Goal: Transaction & Acquisition: Subscribe to service/newsletter

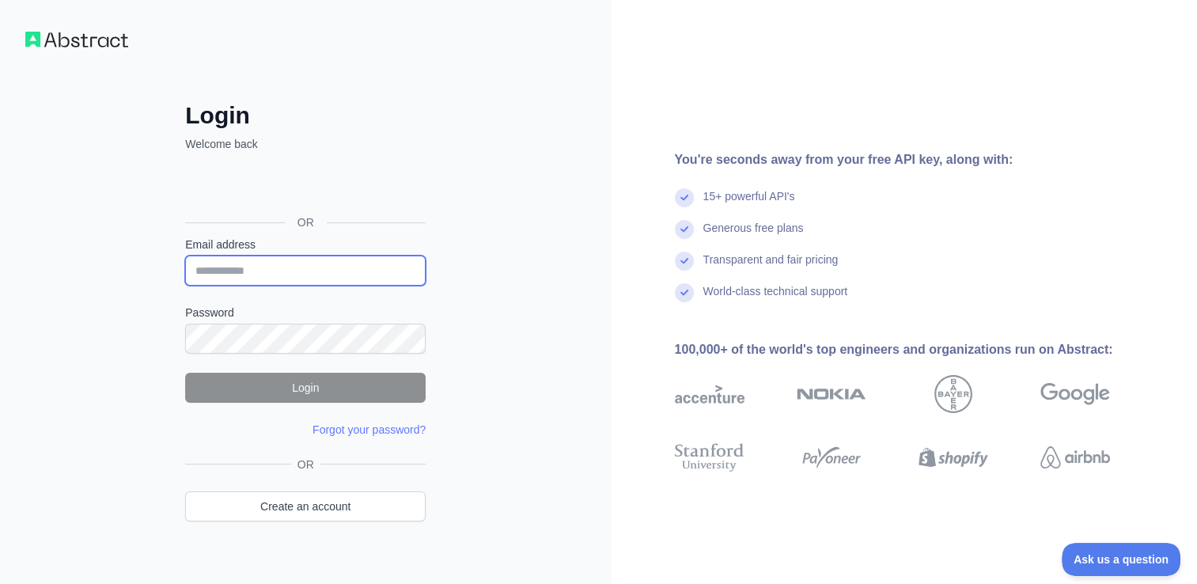
click at [325, 266] on input "Email address" at bounding box center [305, 271] width 240 height 30
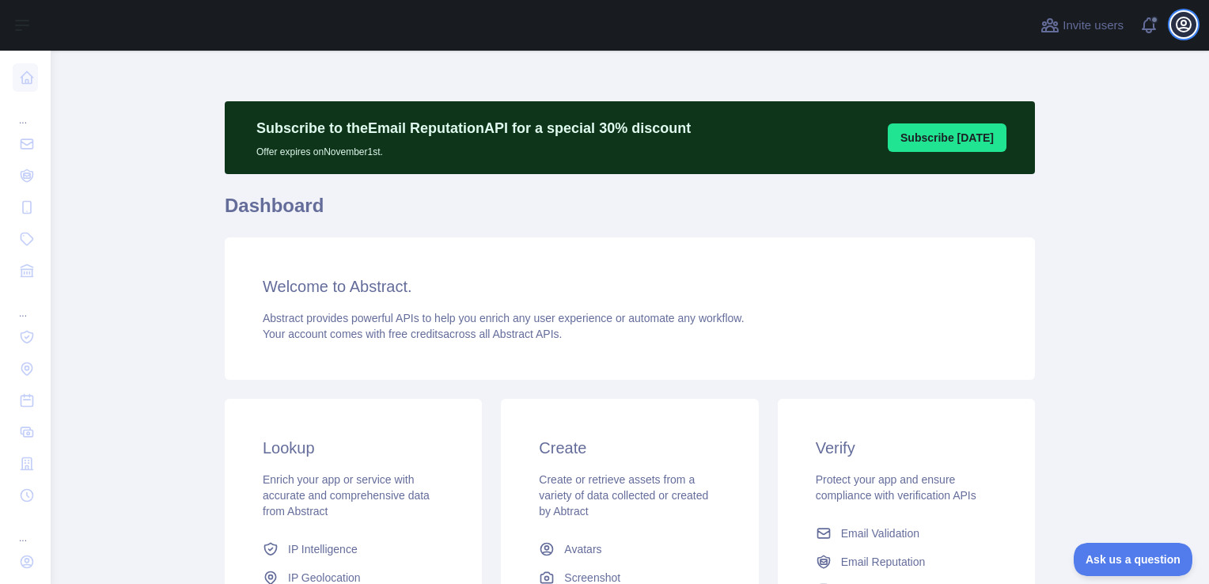
click at [1178, 33] on icon "button" at bounding box center [1183, 24] width 19 height 19
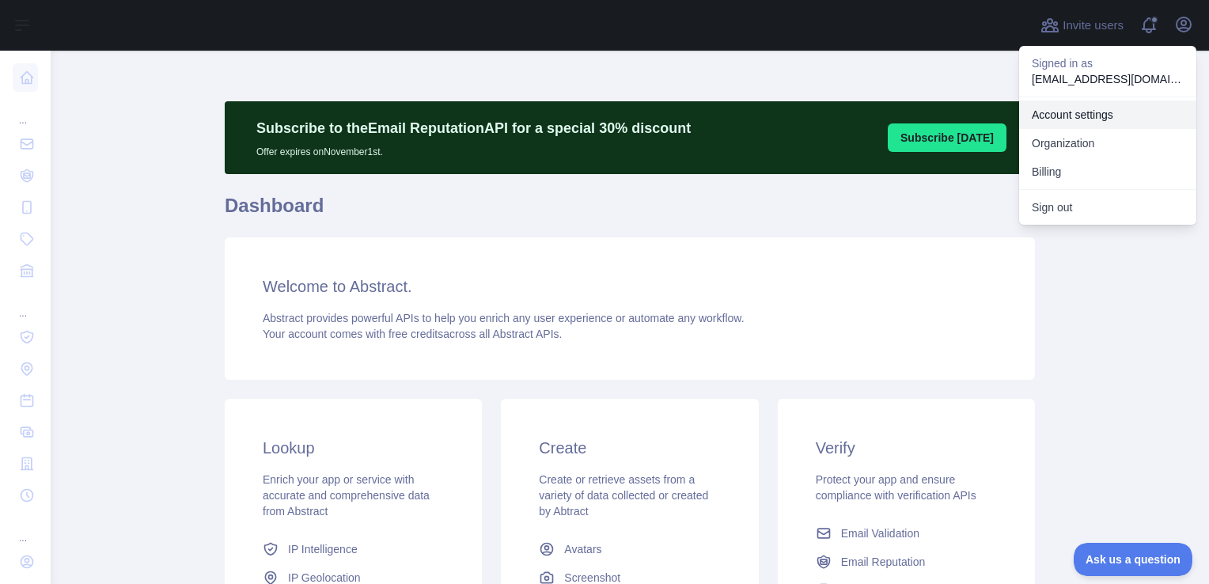
click at [1061, 122] on link "Account settings" at bounding box center [1107, 114] width 177 height 28
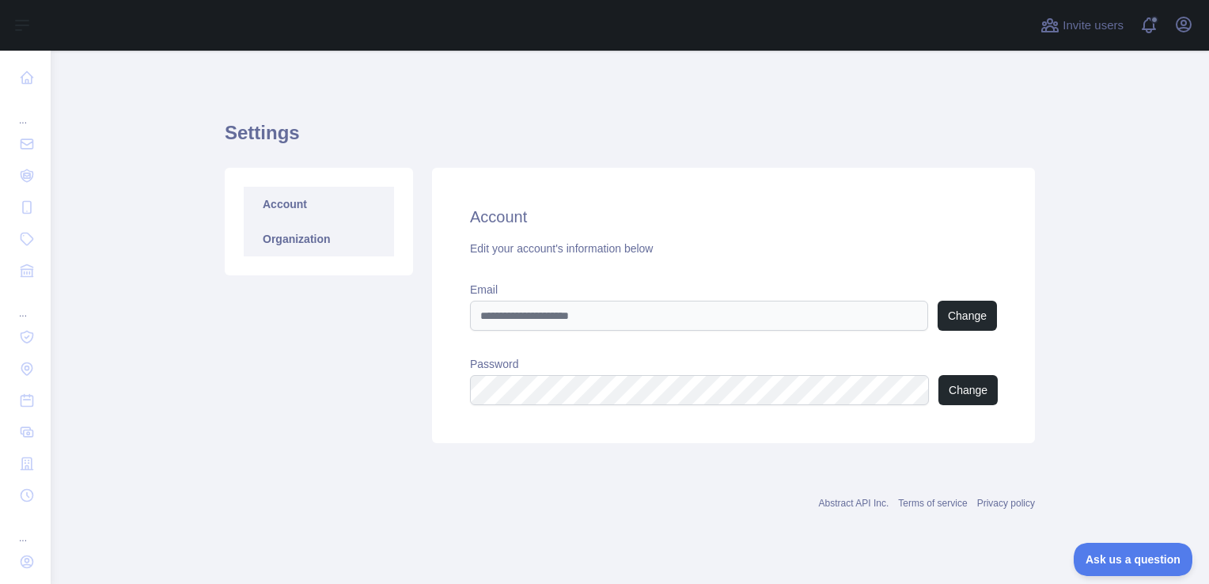
click at [309, 240] on link "Organization" at bounding box center [319, 238] width 150 height 35
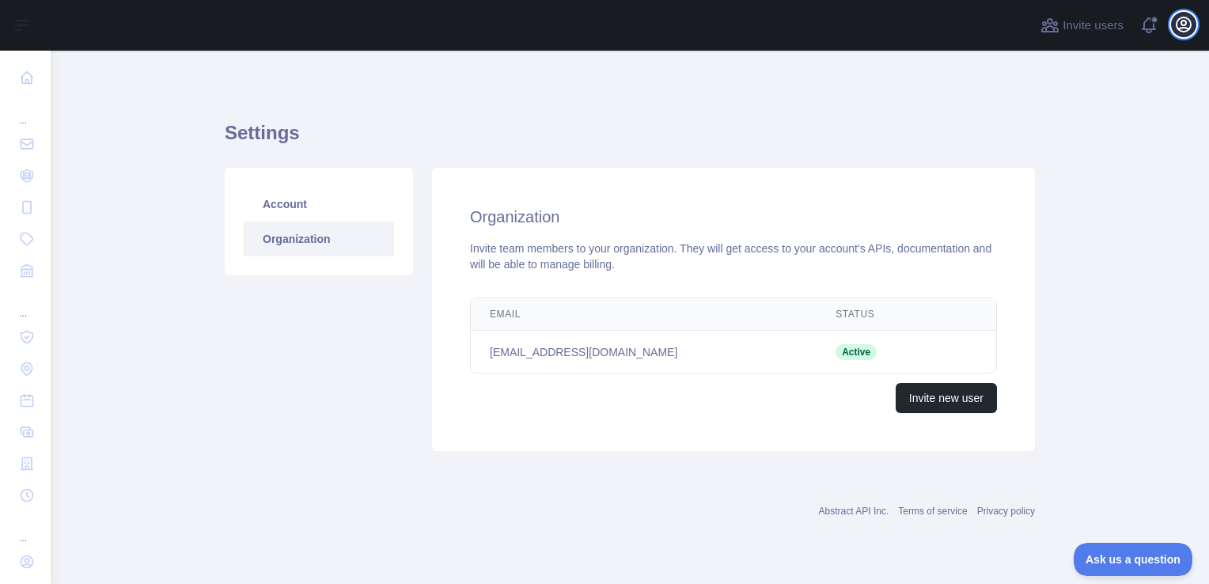
click at [1172, 30] on button "Open user menu" at bounding box center [1183, 24] width 25 height 25
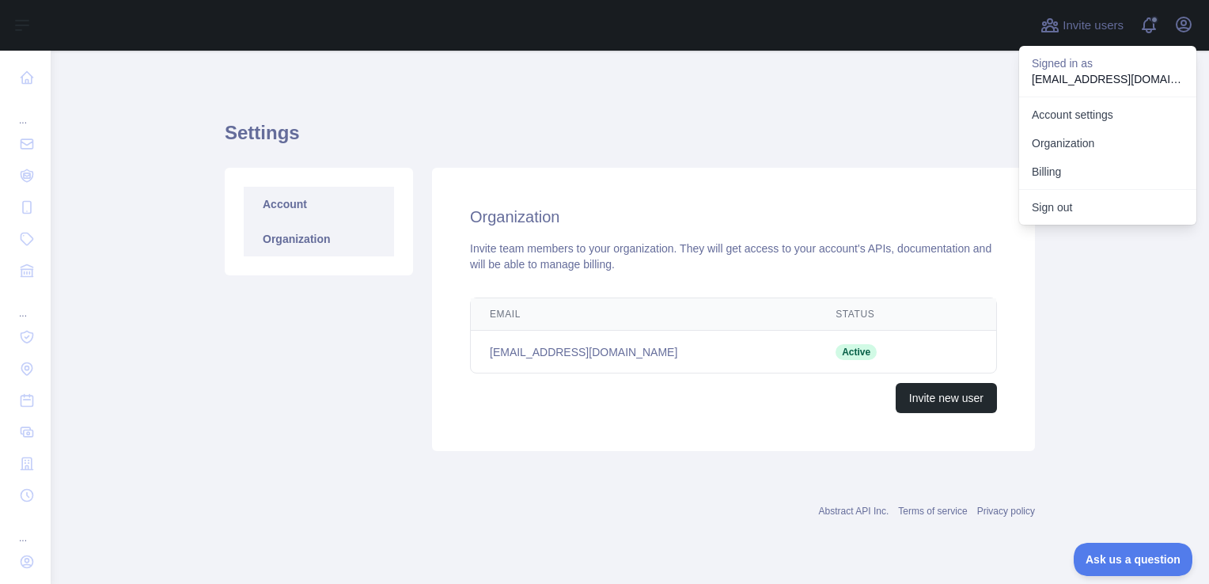
click at [329, 214] on link "Account" at bounding box center [319, 204] width 150 height 35
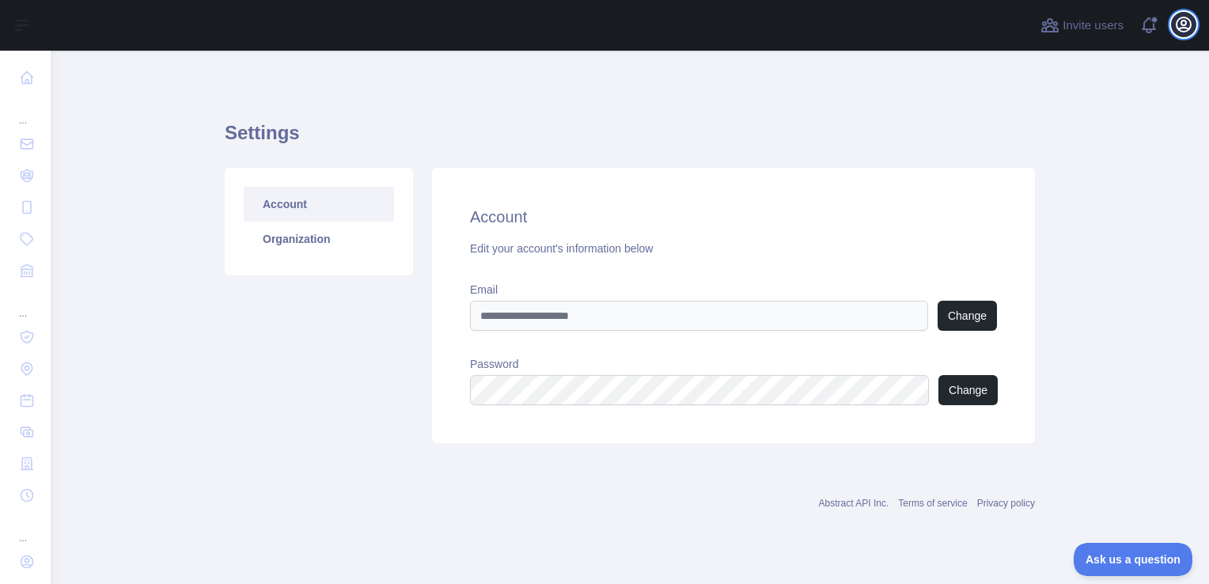
click at [1179, 29] on icon "button" at bounding box center [1183, 24] width 14 height 14
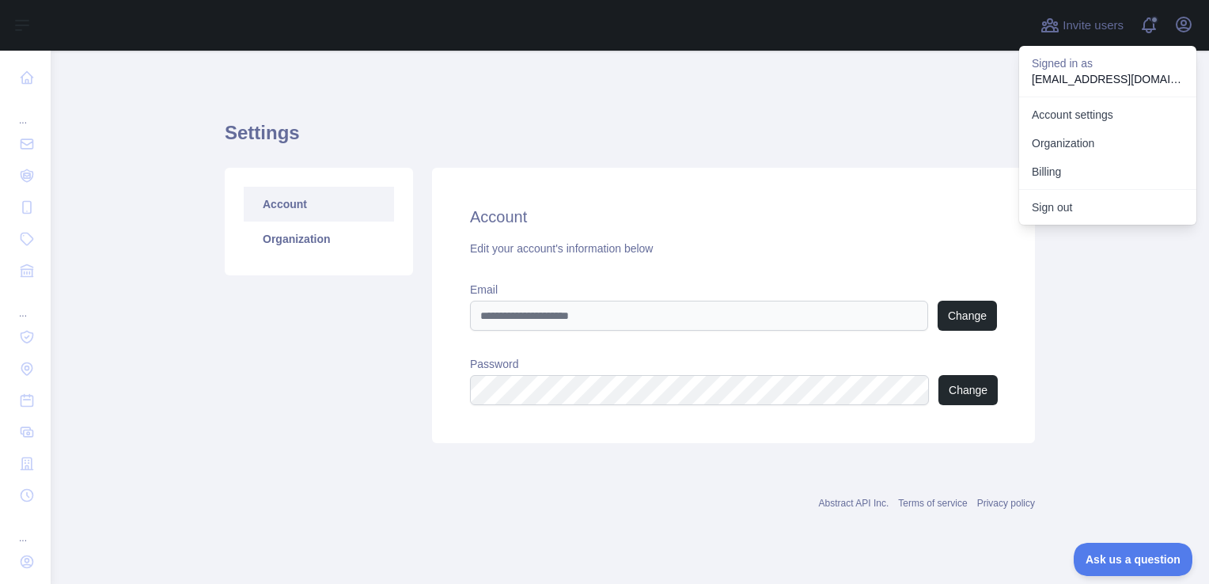
drag, startPoint x: 620, startPoint y: 75, endPoint x: 313, endPoint y: 138, distance: 313.2
click at [609, 70] on div "Settings Account Organization Account Edit your account's information below Ema…" at bounding box center [630, 305] width 810 height 509
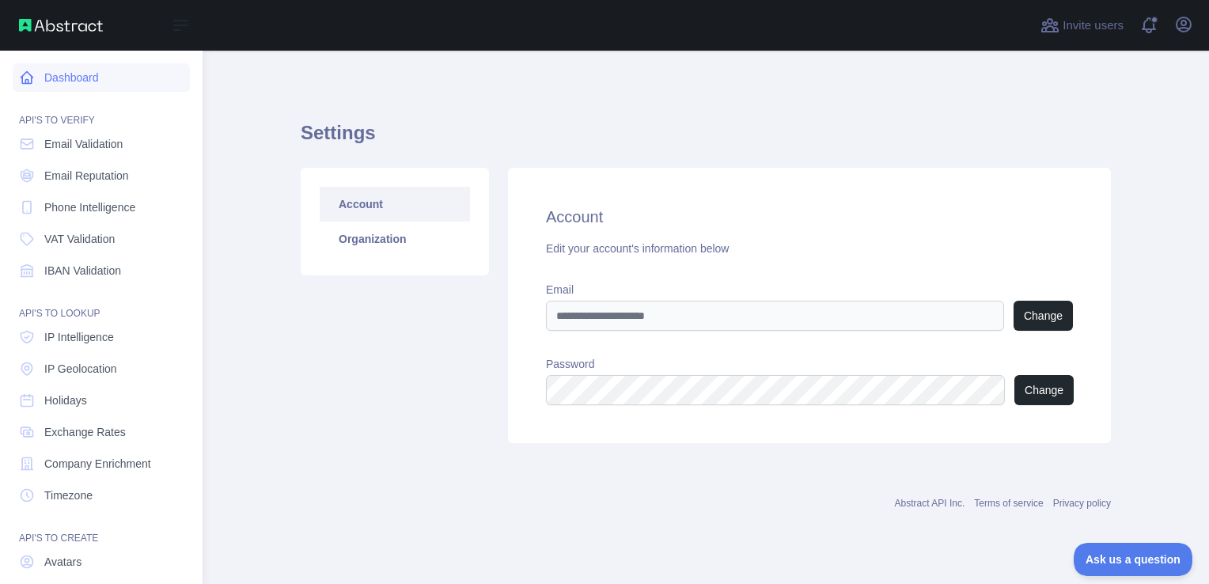
click at [32, 90] on link "Dashboard" at bounding box center [101, 77] width 177 height 28
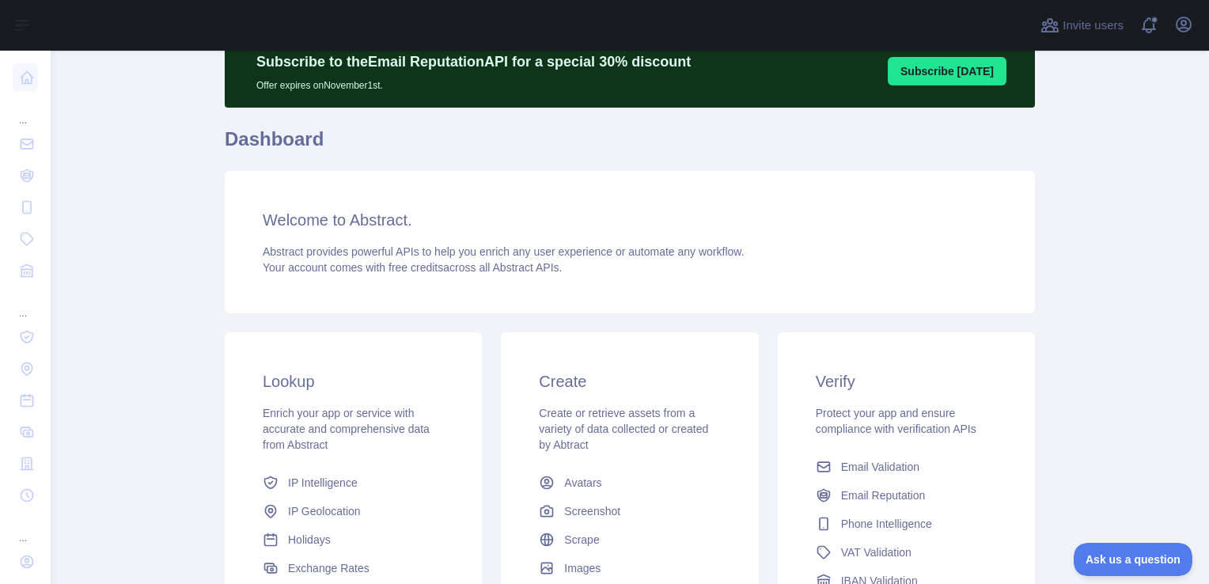
scroll to position [276, 0]
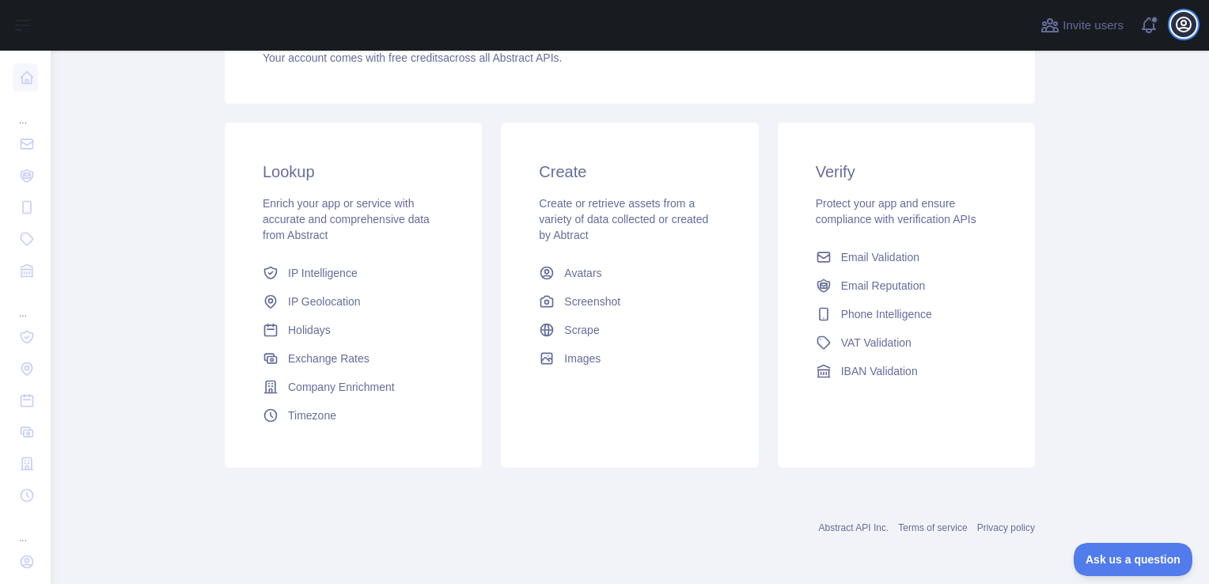
click at [1180, 28] on icon "button" at bounding box center [1183, 24] width 14 height 14
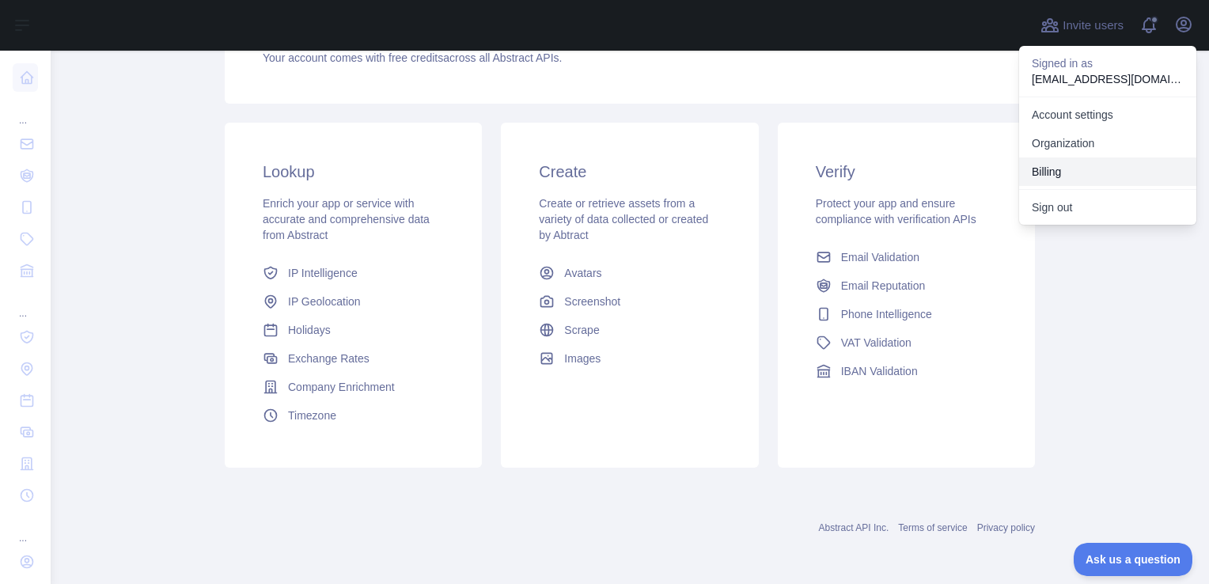
click at [1080, 165] on button "Billing" at bounding box center [1107, 171] width 177 height 28
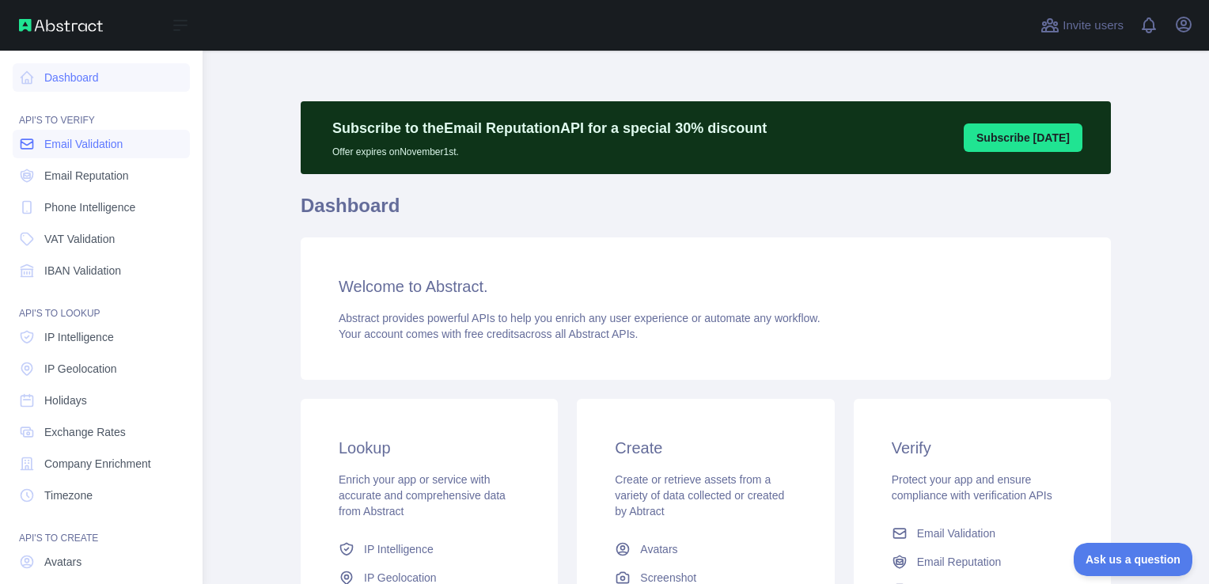
click at [97, 150] on span "Email Validation" at bounding box center [83, 144] width 78 height 16
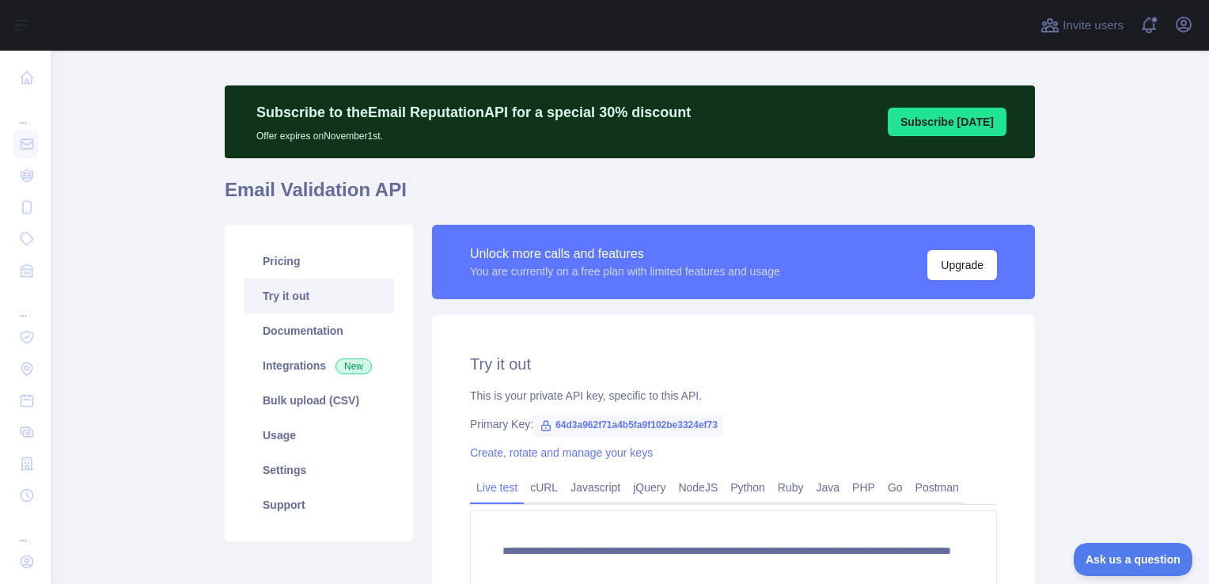
scroll to position [2, 0]
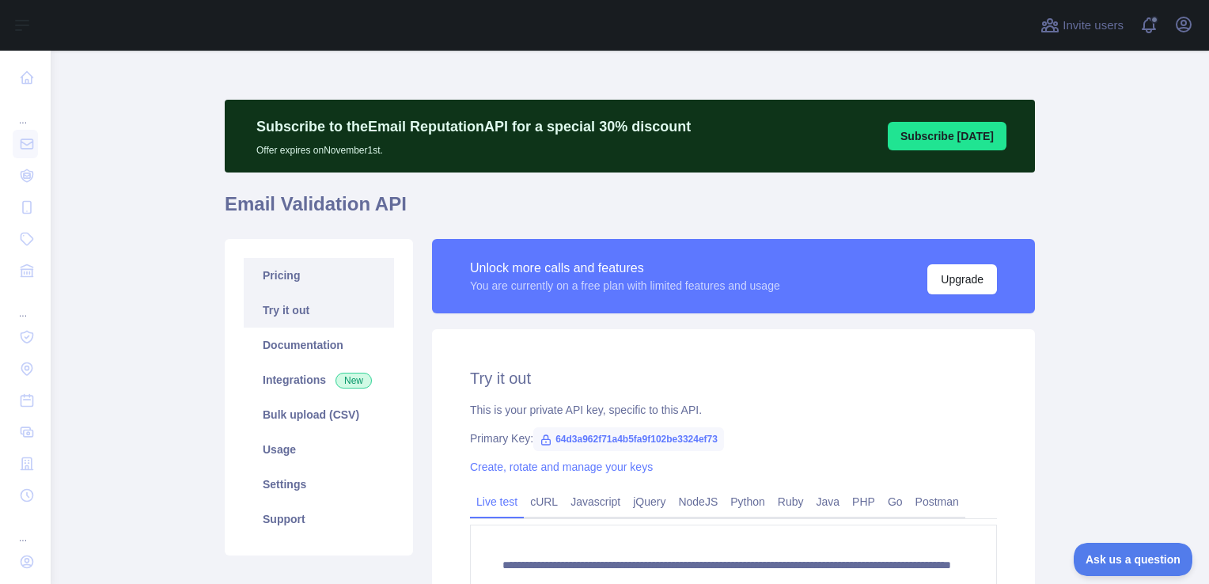
click at [263, 278] on link "Pricing" at bounding box center [319, 275] width 150 height 35
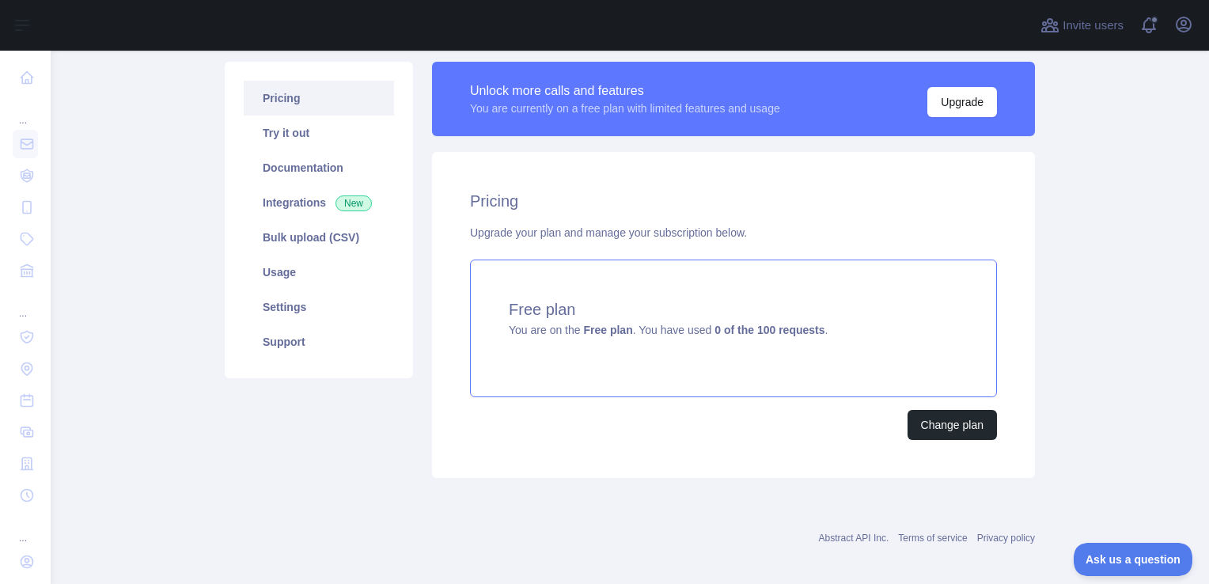
scroll to position [188, 0]
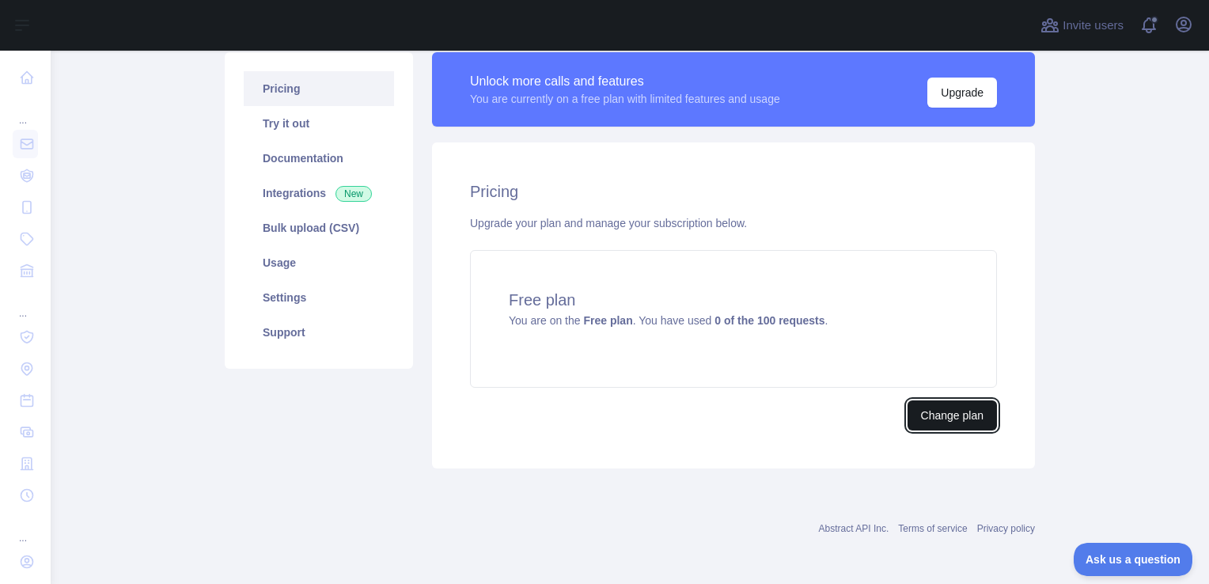
click at [930, 412] on button "Change plan" at bounding box center [951, 415] width 89 height 30
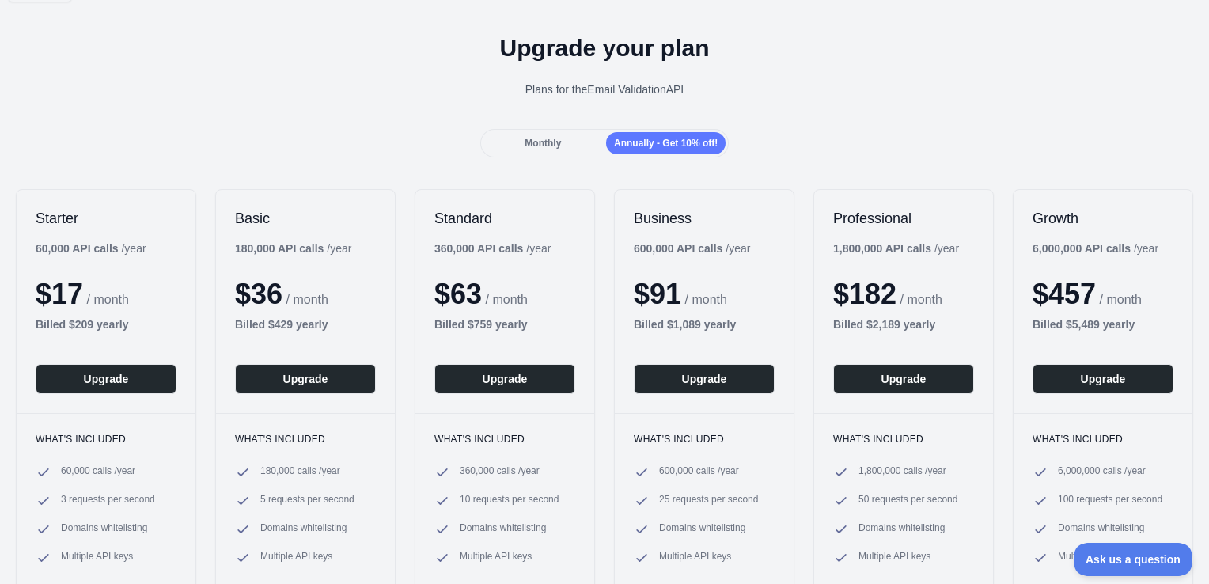
scroll to position [79, 0]
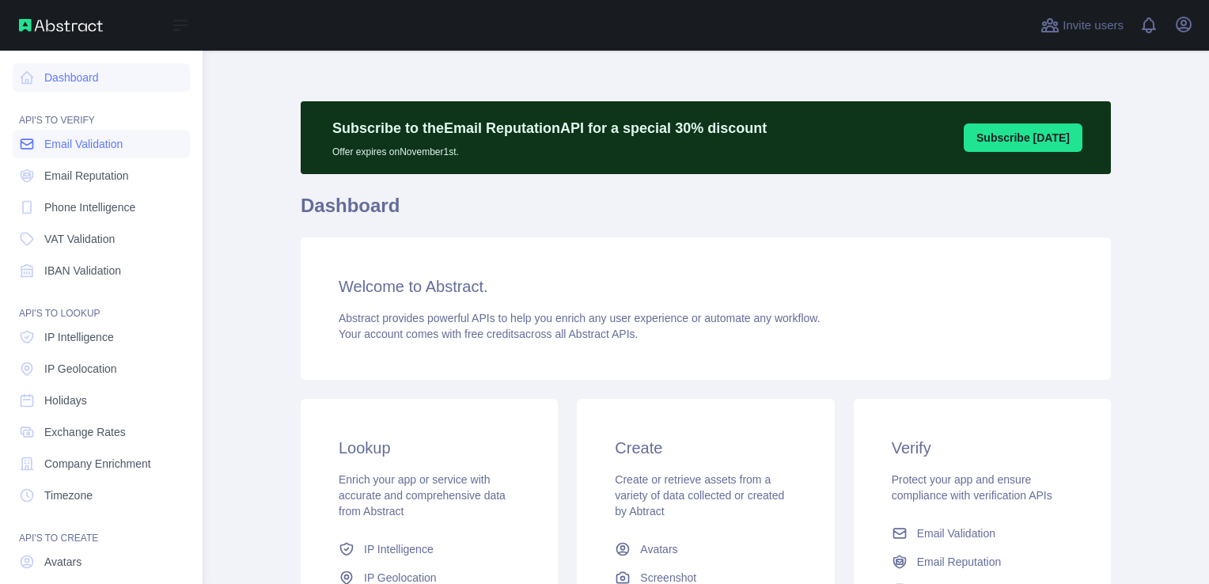
click at [90, 150] on span "Email Validation" at bounding box center [83, 144] width 78 height 16
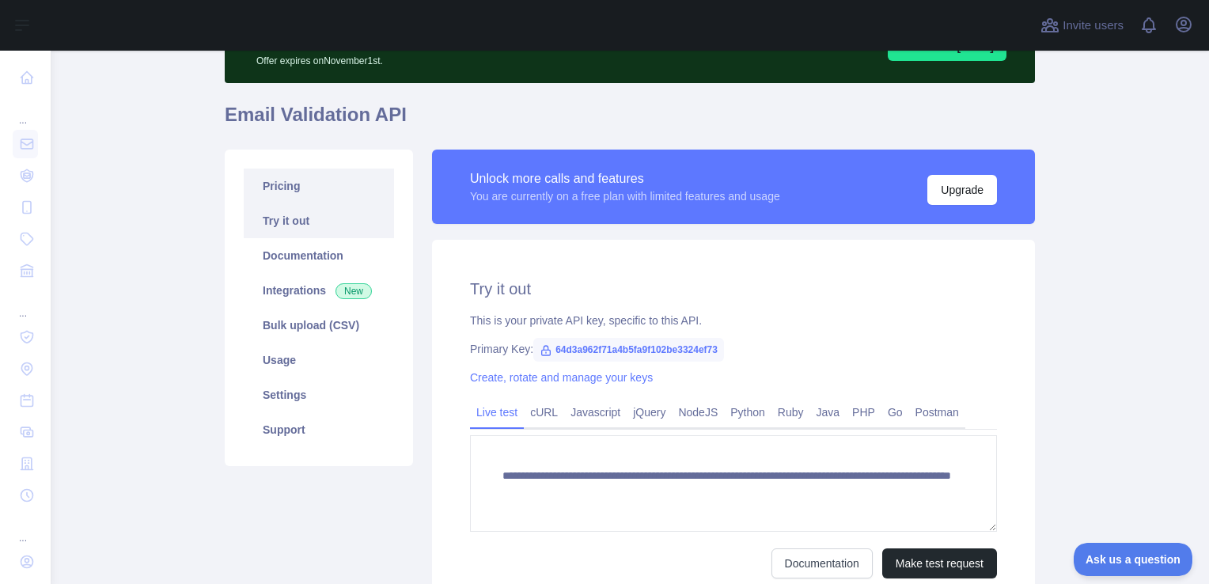
scroll to position [81, 0]
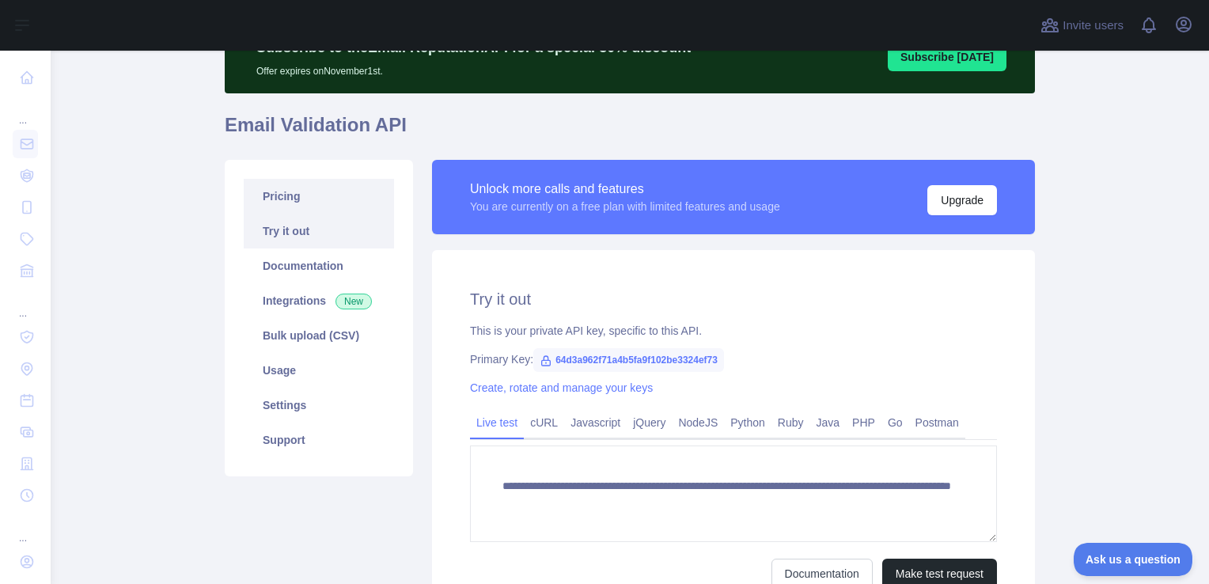
click at [292, 198] on link "Pricing" at bounding box center [319, 196] width 150 height 35
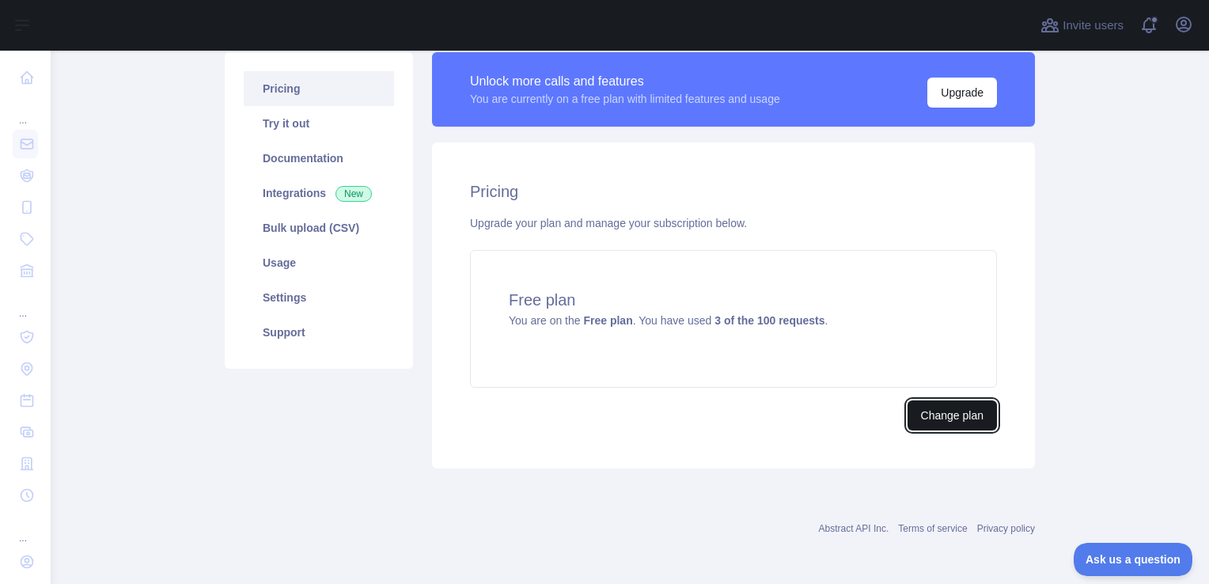
click at [934, 415] on button "Change plan" at bounding box center [951, 415] width 89 height 30
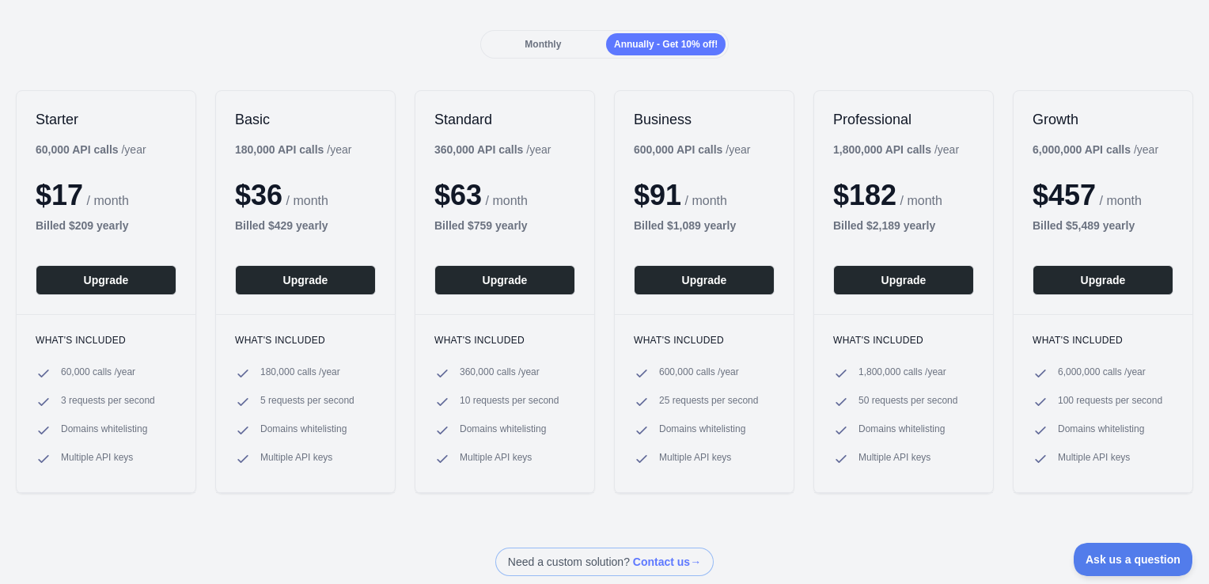
scroll to position [158, 0]
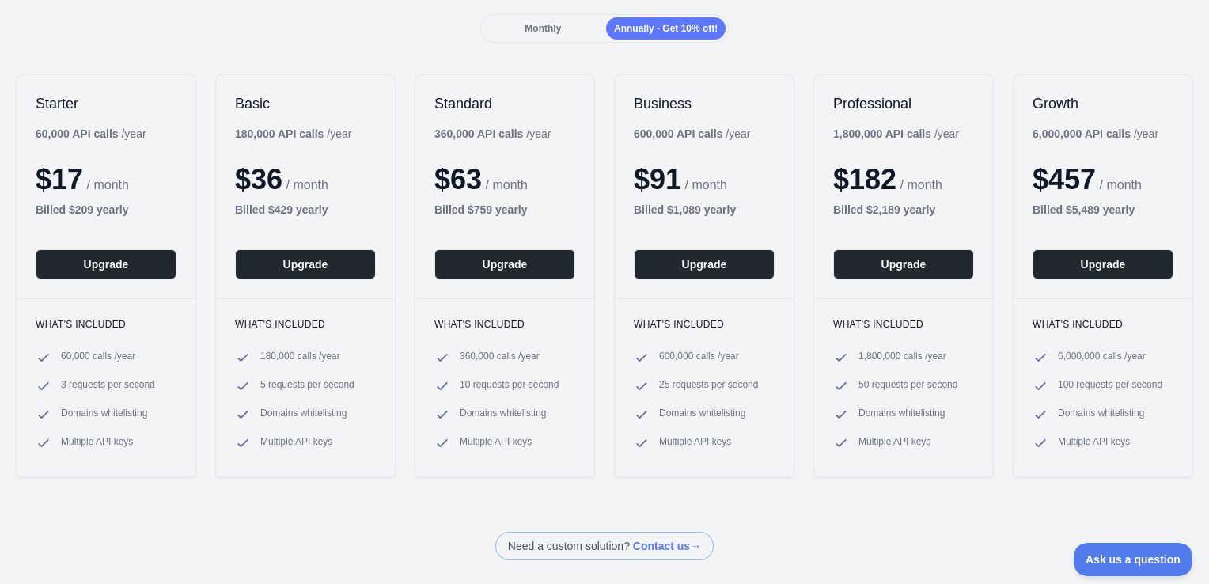
click at [525, 25] on span "Monthly" at bounding box center [542, 28] width 36 height 11
